Goal: Find specific page/section: Find specific page/section

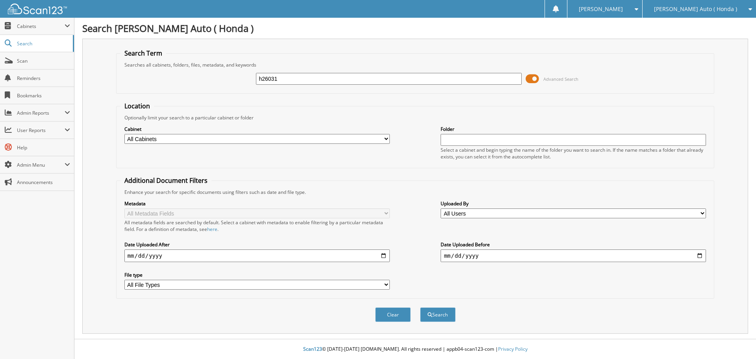
type input "h26031"
click at [420, 307] on button "Search" at bounding box center [437, 314] width 35 height 15
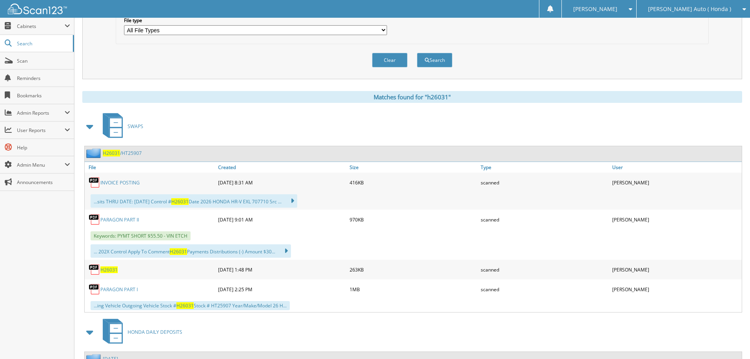
scroll to position [315, 0]
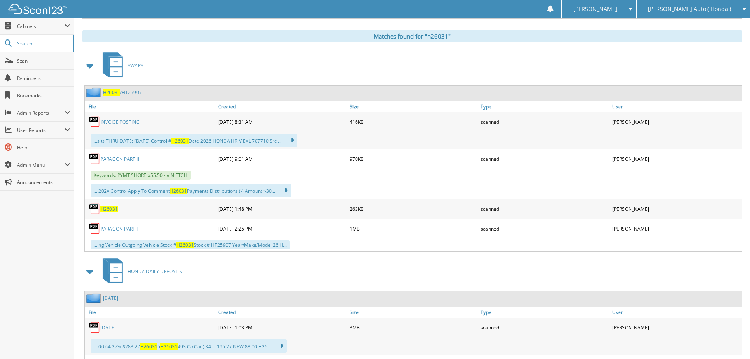
click at [124, 93] on link "H26031 /HT25907" at bounding box center [122, 92] width 39 height 7
